Goal: Task Accomplishment & Management: Manage account settings

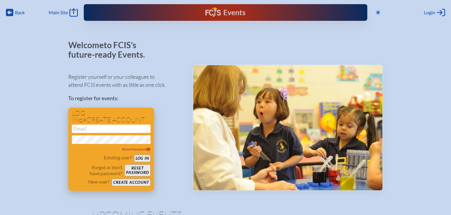
type input "[EMAIL_ADDRESS][DOMAIN_NAME]"
click at [144, 155] on button "Log in" at bounding box center [142, 158] width 16 height 7
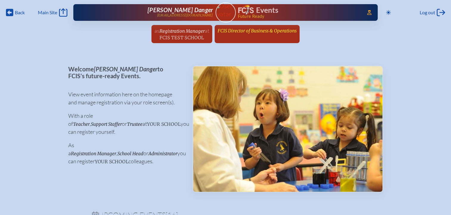
click at [269, 34] on link "FCIS Director of Business & Operations since [DATE]" at bounding box center [257, 30] width 84 height 11
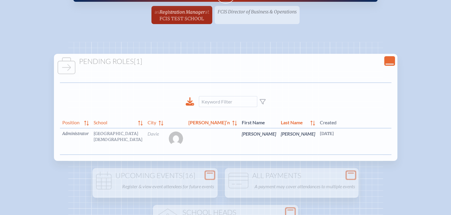
scroll to position [30, 0]
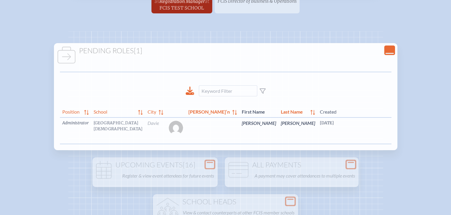
click at [430, 134] on link "edit Person’s Details" at bounding box center [440, 132] width 20 height 19
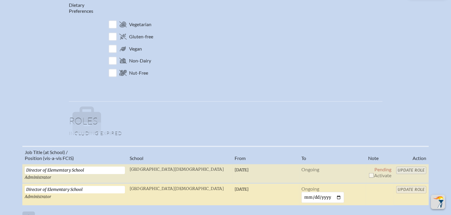
scroll to position [357, 0]
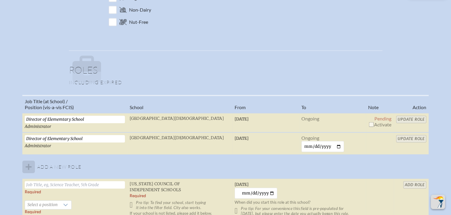
click at [370, 123] on input "checkbox" at bounding box center [370, 124] width 5 height 5
checkbox input "true"
click at [405, 119] on input "Update Role" at bounding box center [411, 119] width 30 height 7
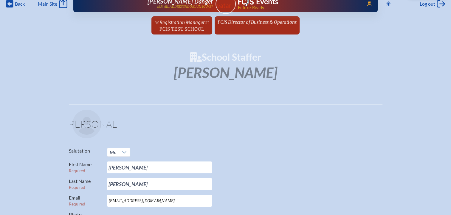
scroll to position [0, 0]
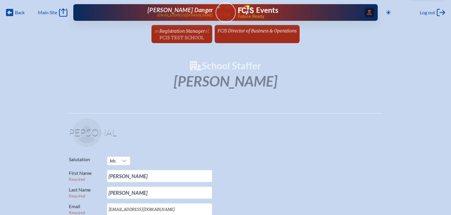
click at [367, 12] on icon "Access Users..." at bounding box center [369, 12] width 4 height 5
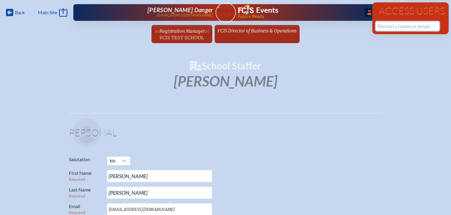
click at [379, 25] on input "text" at bounding box center [407, 26] width 63 height 9
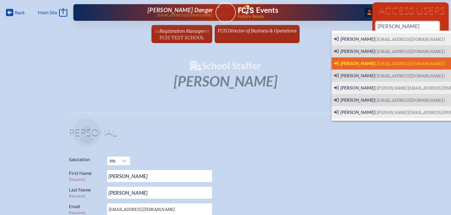
scroll to position [0, 4]
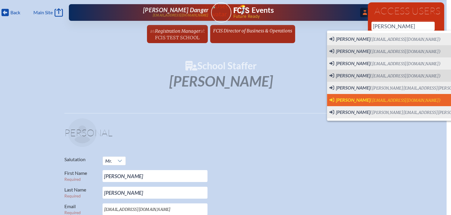
click at [352, 102] on span "[PERSON_NAME]" at bounding box center [353, 100] width 34 height 6
type input "[EMAIL_ADDRESS][DOMAIN_NAME]"
